Goal: Information Seeking & Learning: Learn about a topic

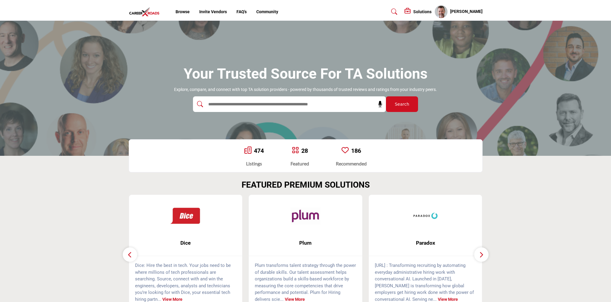
click at [225, 103] on input "text" at bounding box center [276, 104] width 143 height 9
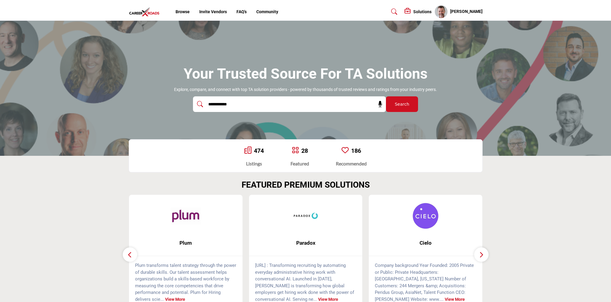
type input "**********"
click at [386, 96] on button "Search" at bounding box center [402, 104] width 32 height 16
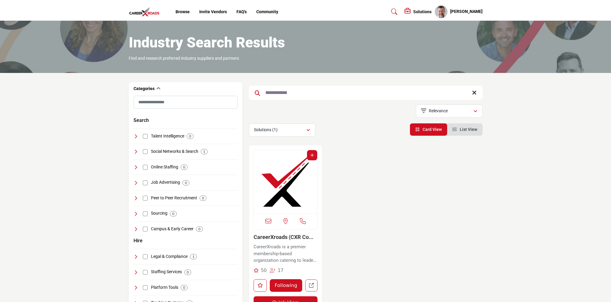
click at [292, 187] on img "Open Listing in new tab" at bounding box center [286, 181] width 64 height 63
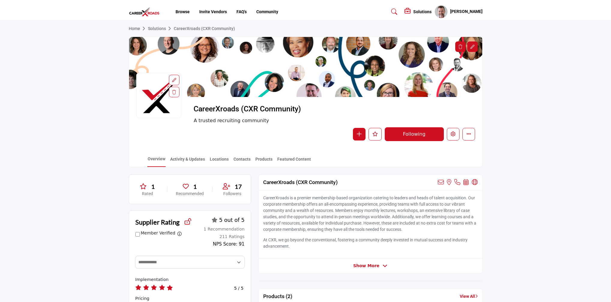
click at [143, 11] on img at bounding box center [146, 12] width 34 height 10
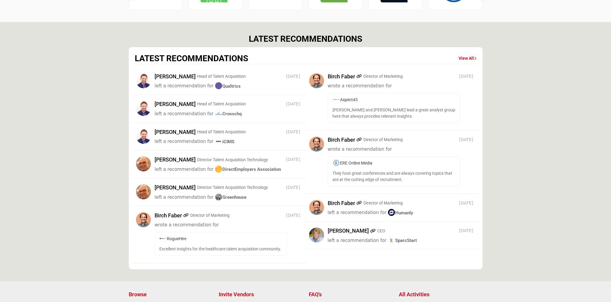
scroll to position [750, 0]
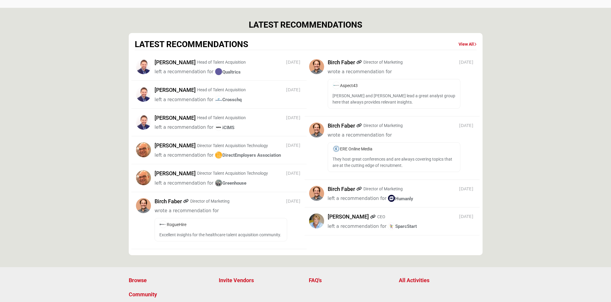
click at [228, 101] on span "Crosschq" at bounding box center [228, 99] width 27 height 5
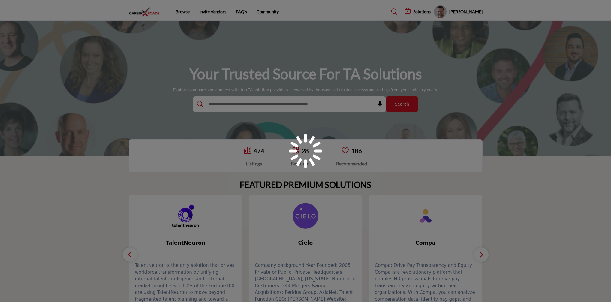
scroll to position [750, 0]
